Goal: Find specific page/section: Find specific page/section

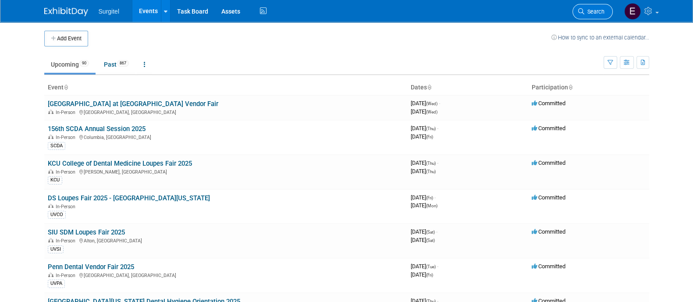
click at [600, 9] on span "Search" at bounding box center [594, 11] width 20 height 7
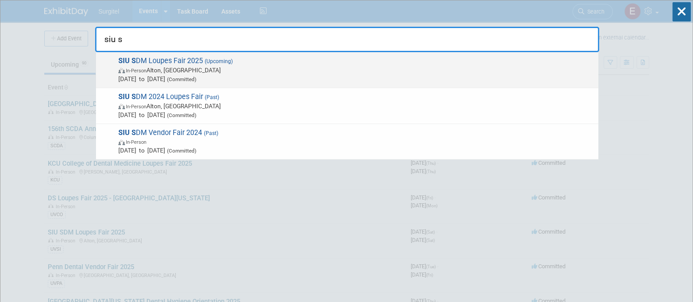
type input "siu s"
click at [422, 66] on span "In-Person Alton, [GEOGRAPHIC_DATA]" at bounding box center [355, 70] width 475 height 9
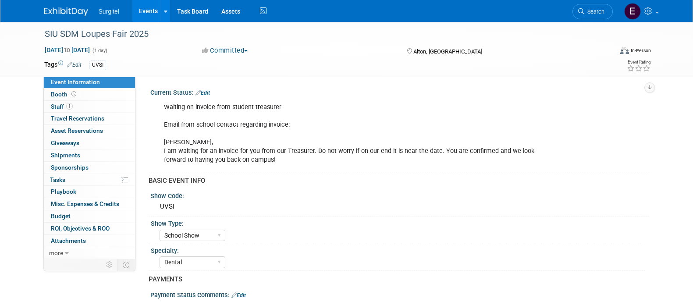
select select "School Show"
select select "Dental"
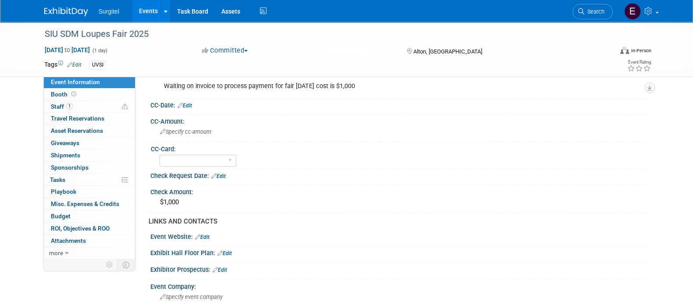
scroll to position [228, 0]
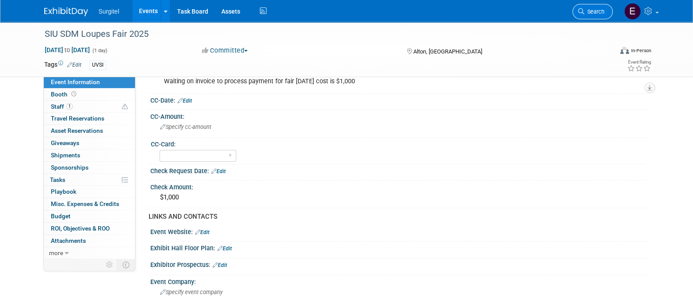
click at [583, 17] on link "Search" at bounding box center [592, 11] width 40 height 15
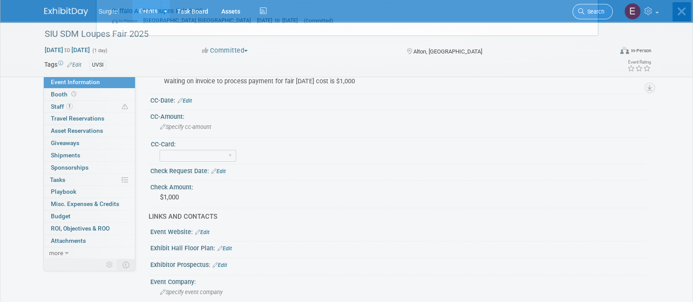
scroll to position [0, 0]
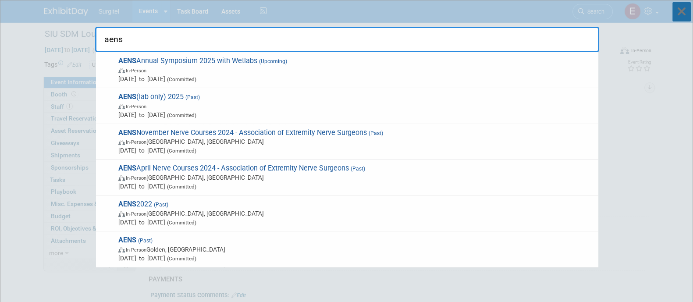
type input "aens"
click at [686, 14] on icon at bounding box center [681, 11] width 18 height 19
